Goal: Transaction & Acquisition: Purchase product/service

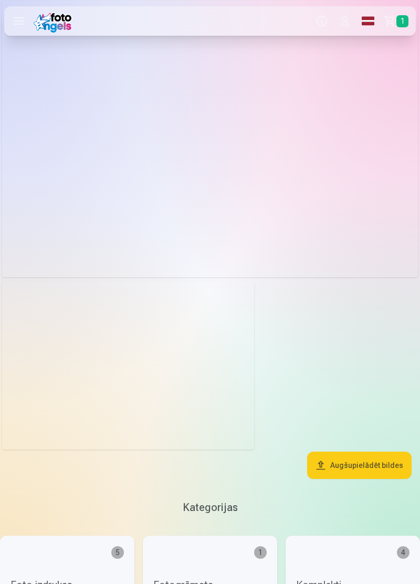
scroll to position [1831, 0]
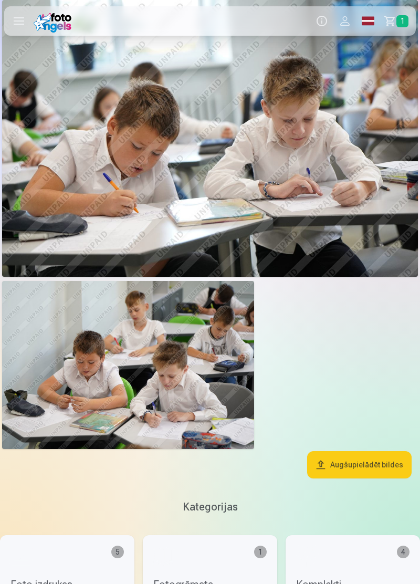
click at [370, 463] on button "Augšupielādēt bildes" at bounding box center [359, 464] width 104 height 27
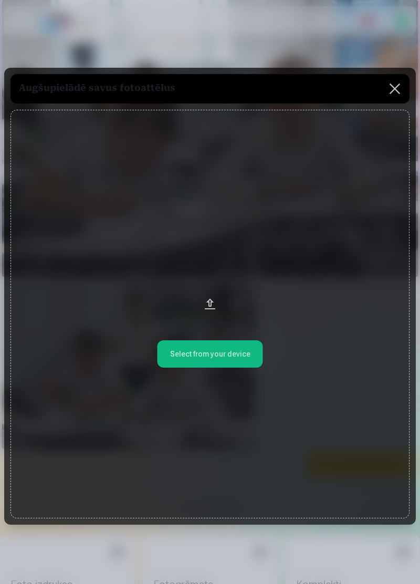
click at [394, 99] on button at bounding box center [394, 88] width 29 height 29
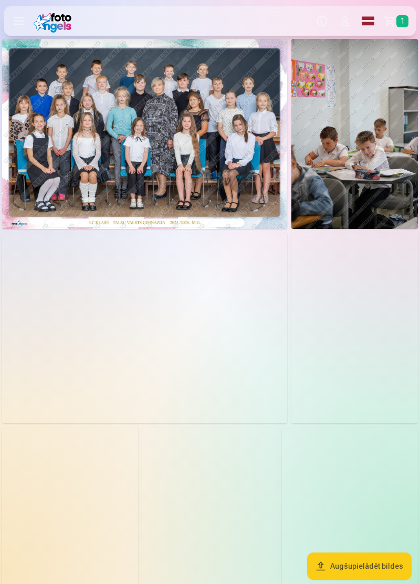
scroll to position [0, 0]
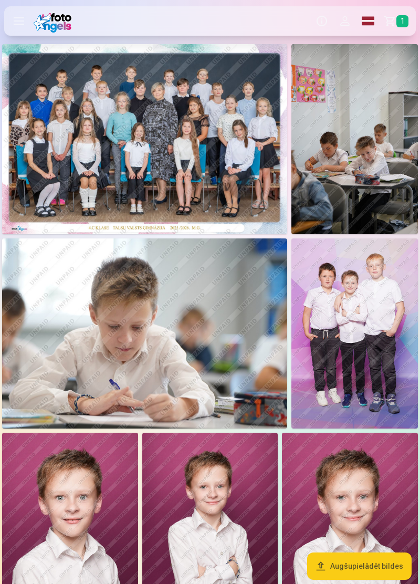
click at [391, 22] on link "Grozs 1" at bounding box center [398, 20] width 36 height 29
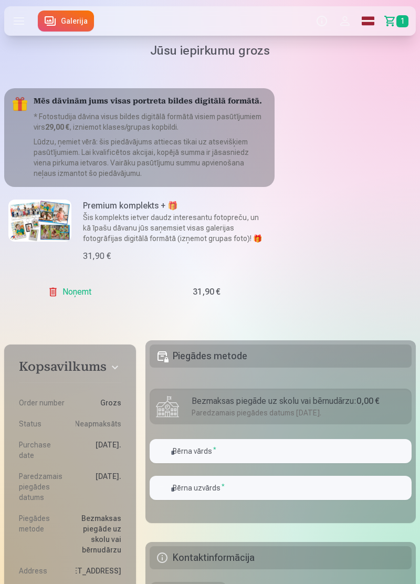
click at [397, 22] on span "1" at bounding box center [402, 21] width 12 height 12
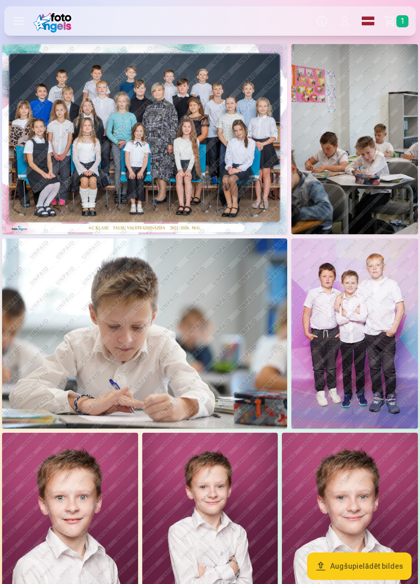
click at [399, 19] on span "1" at bounding box center [402, 21] width 12 height 12
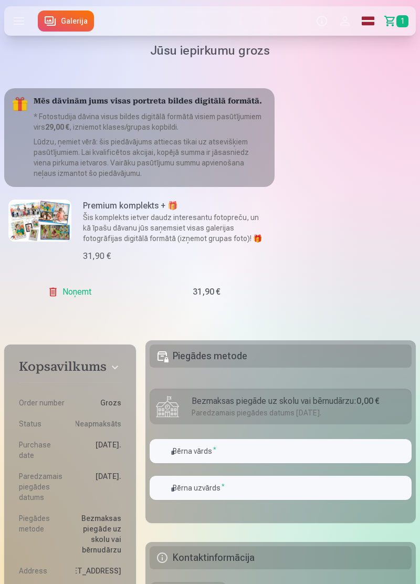
click at [400, 16] on span "1" at bounding box center [402, 21] width 12 height 12
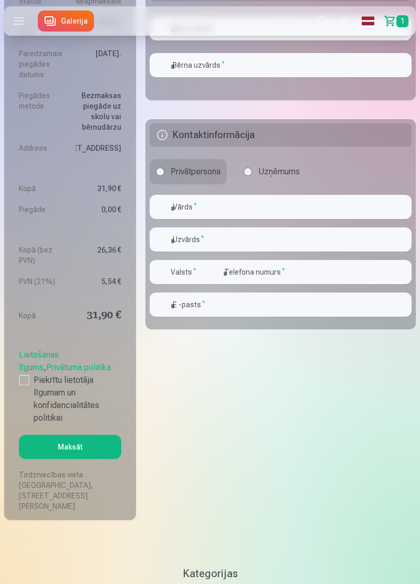
scroll to position [421, 0]
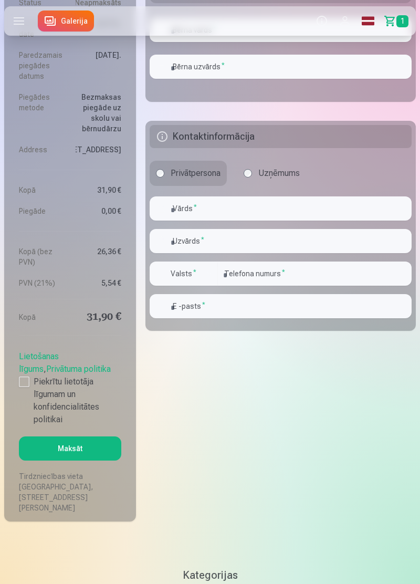
click at [27, 409] on label "Piekrītu lietotāja līgumam un konfidencialitātes politikai" at bounding box center [70, 400] width 102 height 50
click at [70, 460] on button "Maksāt" at bounding box center [70, 448] width 102 height 24
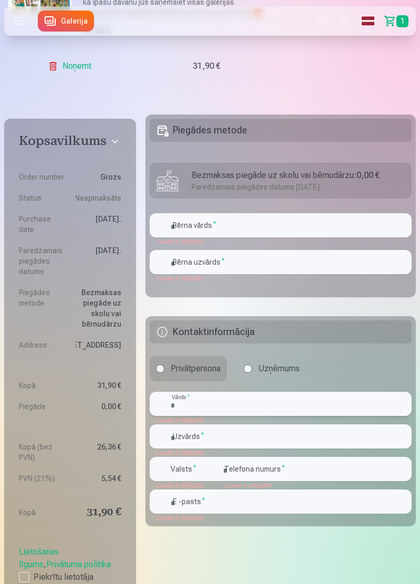
scroll to position [225, 0]
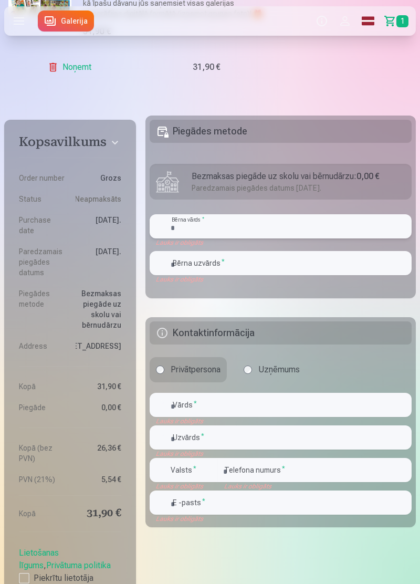
click at [321, 225] on input "text" at bounding box center [281, 226] width 262 height 24
type input "*******"
click at [307, 260] on input "text" at bounding box center [281, 263] width 262 height 24
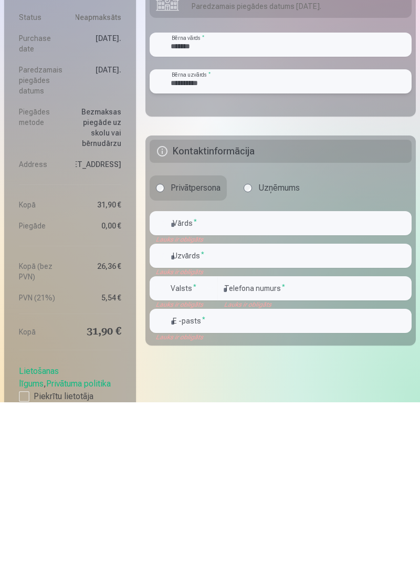
type input "**********"
click at [331, 404] on input "text" at bounding box center [281, 405] width 262 height 24
type input "*******"
click at [338, 436] on input "text" at bounding box center [281, 437] width 262 height 24
type input "**********"
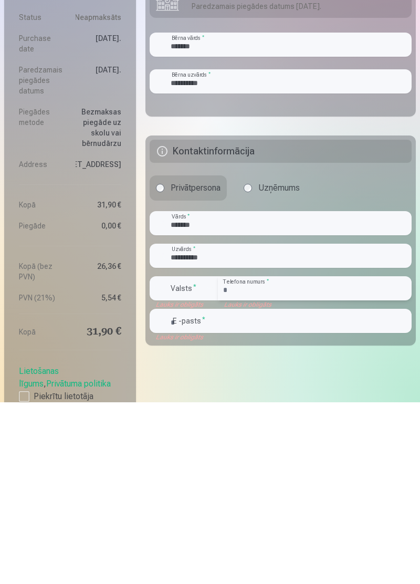
click at [329, 468] on input "number" at bounding box center [315, 470] width 194 height 24
type input "********"
click at [311, 503] on input "email" at bounding box center [281, 502] width 262 height 24
type input "**********"
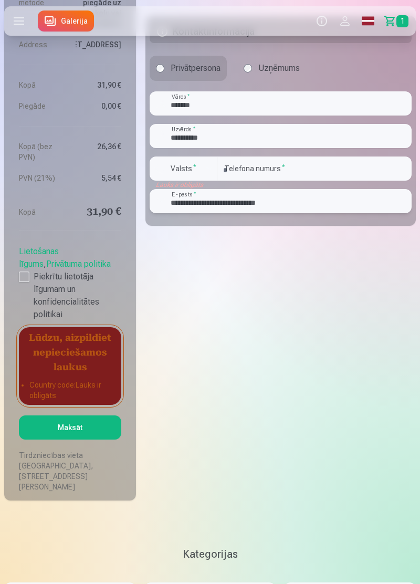
scroll to position [528, 0]
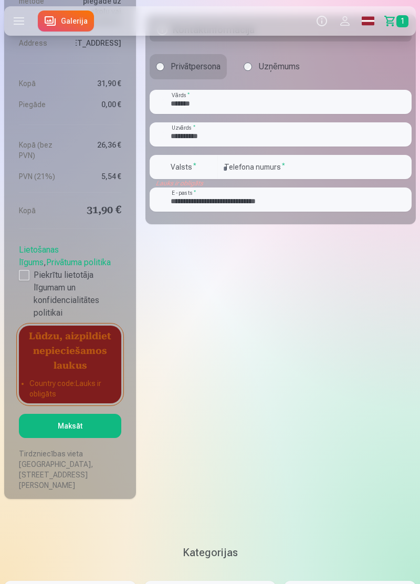
click at [65, 438] on button "Maksāt" at bounding box center [70, 426] width 102 height 24
click at [63, 438] on button "Maksāt" at bounding box center [70, 426] width 102 height 24
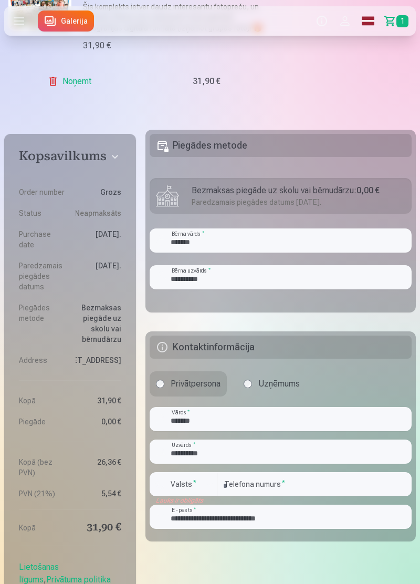
scroll to position [211, 0]
click at [322, 565] on div "Kopsavilkums Order number Grozs Status Neapmaksāts Purchase date [DATE]. Paredz…" at bounding box center [210, 346] width 412 height 938
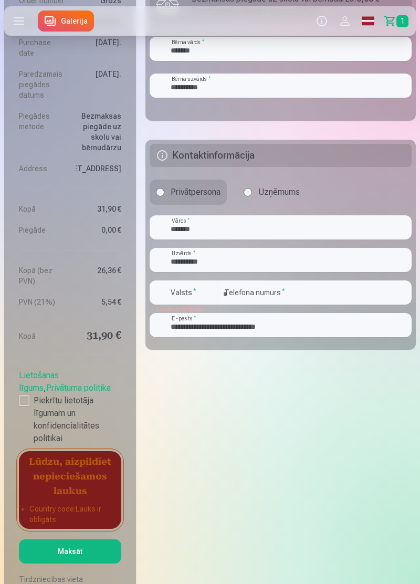
scroll to position [399, 0]
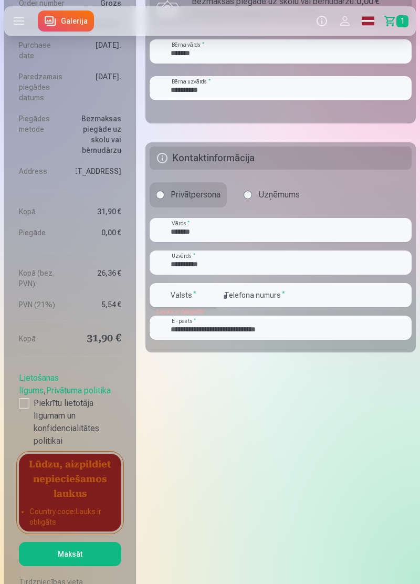
click at [198, 296] on label "Valsts *" at bounding box center [183, 295] width 34 height 10
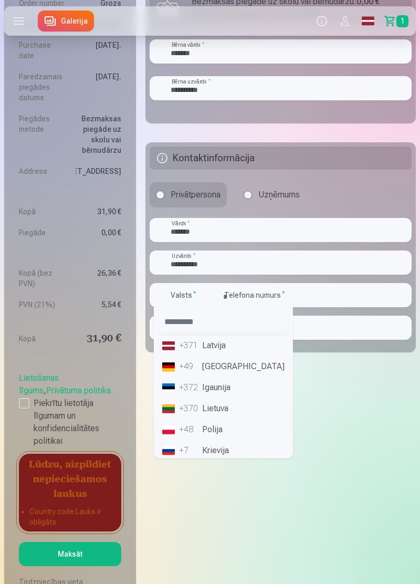
click at [216, 351] on li "+371 Latvija" at bounding box center [223, 345] width 131 height 21
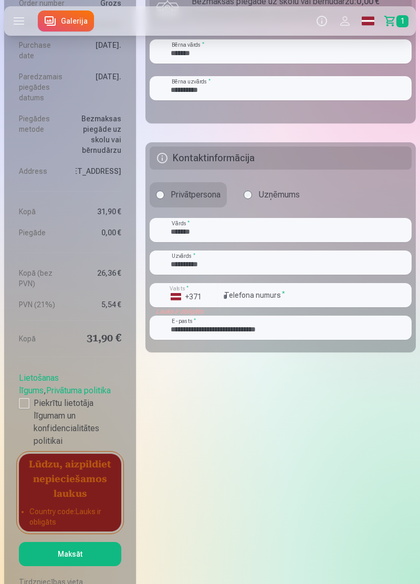
click at [93, 566] on button "Maksāt" at bounding box center [70, 554] width 102 height 24
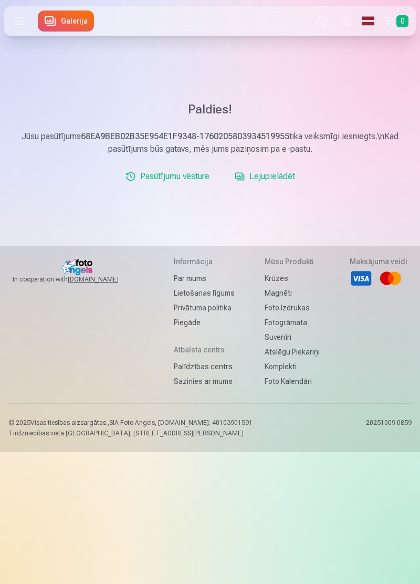
click at [267, 175] on link "Lejupielādēt" at bounding box center [264, 176] width 69 height 21
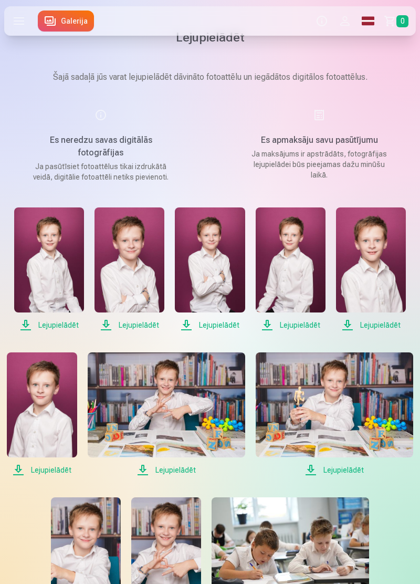
scroll to position [14, 0]
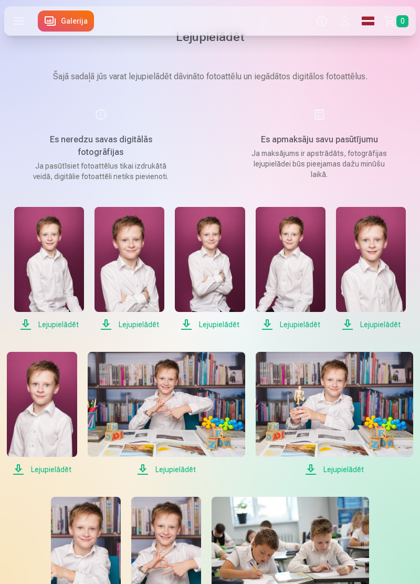
click at [51, 326] on span "Lejupielādēt" at bounding box center [49, 324] width 70 height 13
click at [134, 326] on span "Lejupielādēt" at bounding box center [129, 324] width 70 height 13
click at [214, 328] on span "Lejupielādēt" at bounding box center [210, 324] width 70 height 13
click at [288, 329] on span "Lejupielādēt" at bounding box center [291, 324] width 70 height 13
click at [378, 326] on span "Lejupielādēt" at bounding box center [371, 324] width 70 height 13
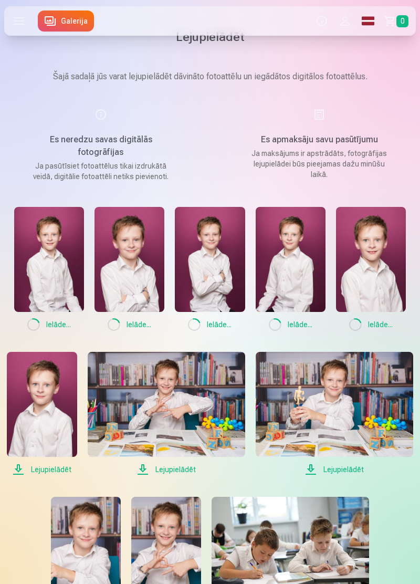
click at [344, 473] on span "Lejupielādēt" at bounding box center [334, 469] width 157 height 13
click at [172, 473] on span "Lejupielādēt" at bounding box center [166, 469] width 157 height 13
click at [50, 471] on span "Lejupielādēt" at bounding box center [42, 469] width 70 height 13
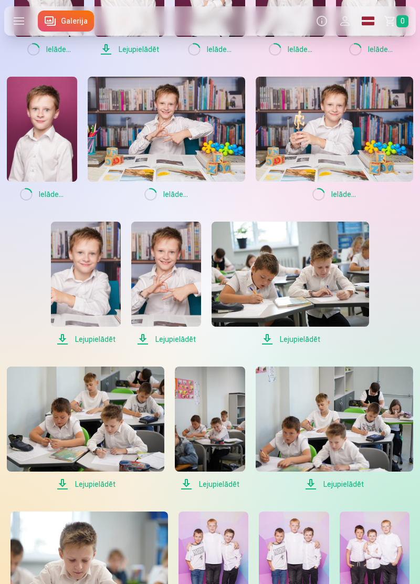
scroll to position [339, 0]
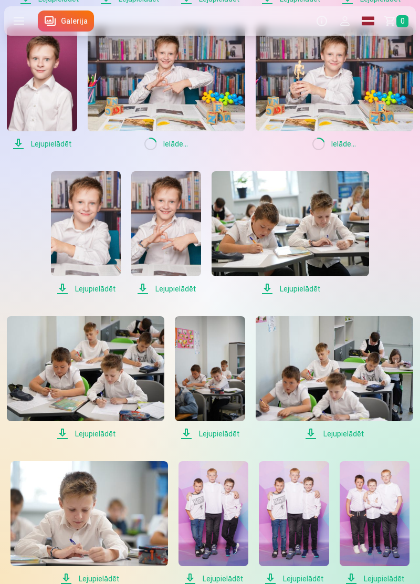
click at [98, 289] on span "Lejupielādēt" at bounding box center [86, 288] width 70 height 13
click at [175, 292] on span "Lejupielādēt" at bounding box center [166, 288] width 70 height 13
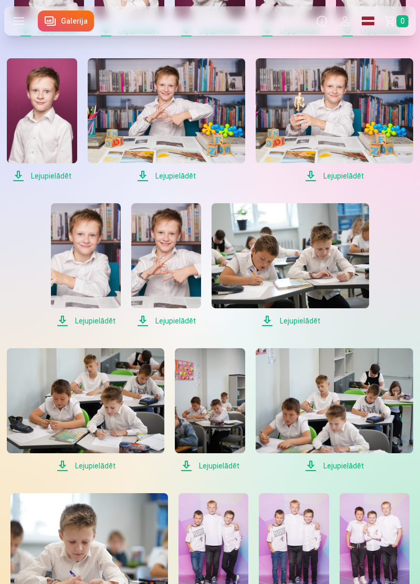
scroll to position [313, 0]
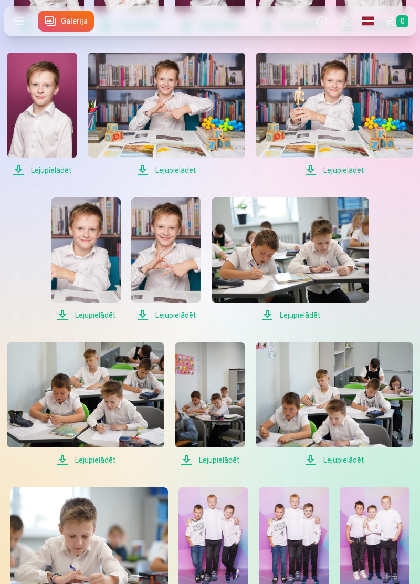
click at [174, 315] on span "Lejupielādēt" at bounding box center [166, 315] width 70 height 13
click at [293, 317] on span "Lejupielādēt" at bounding box center [290, 315] width 157 height 13
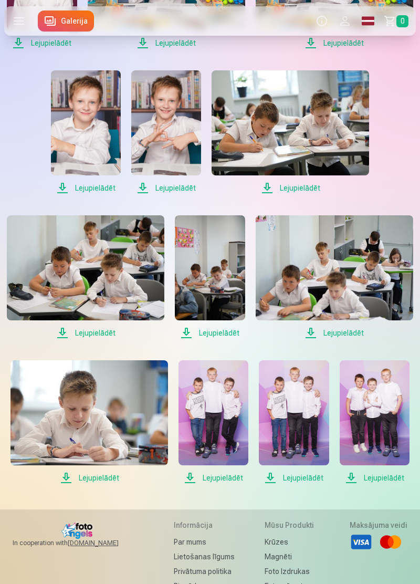
scroll to position [447, 0]
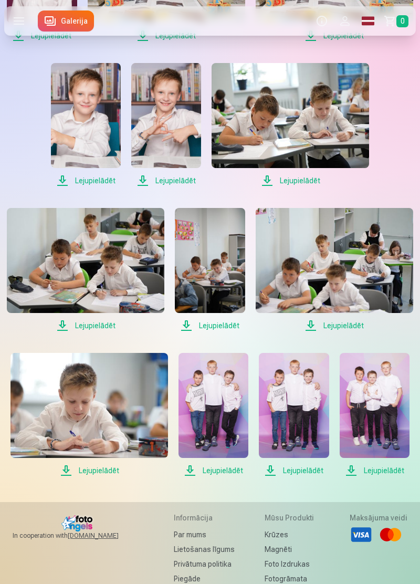
click at [96, 329] on span "Lejupielādēt" at bounding box center [85, 325] width 157 height 13
click at [222, 324] on span "Lejupielādēt" at bounding box center [210, 325] width 70 height 13
click at [344, 327] on span "Lejupielādēt" at bounding box center [334, 325] width 157 height 13
click at [100, 473] on span "Lejupielādēt" at bounding box center [88, 470] width 157 height 13
click at [226, 475] on span "Lejupielādēt" at bounding box center [213, 470] width 70 height 13
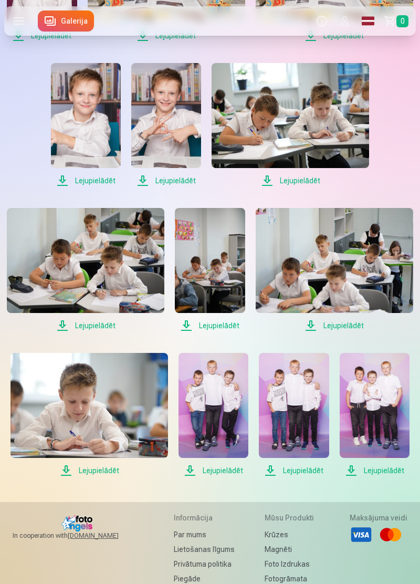
click at [301, 473] on span "Lejupielādēt" at bounding box center [294, 470] width 70 height 13
click at [383, 470] on span "Lejupielādēt" at bounding box center [375, 470] width 70 height 13
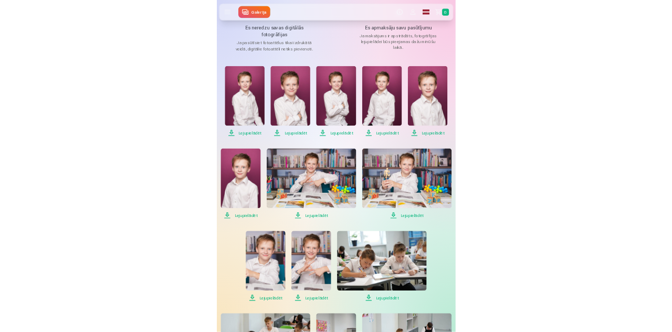
scroll to position [0, 0]
